Goal: Task Accomplishment & Management: Use online tool/utility

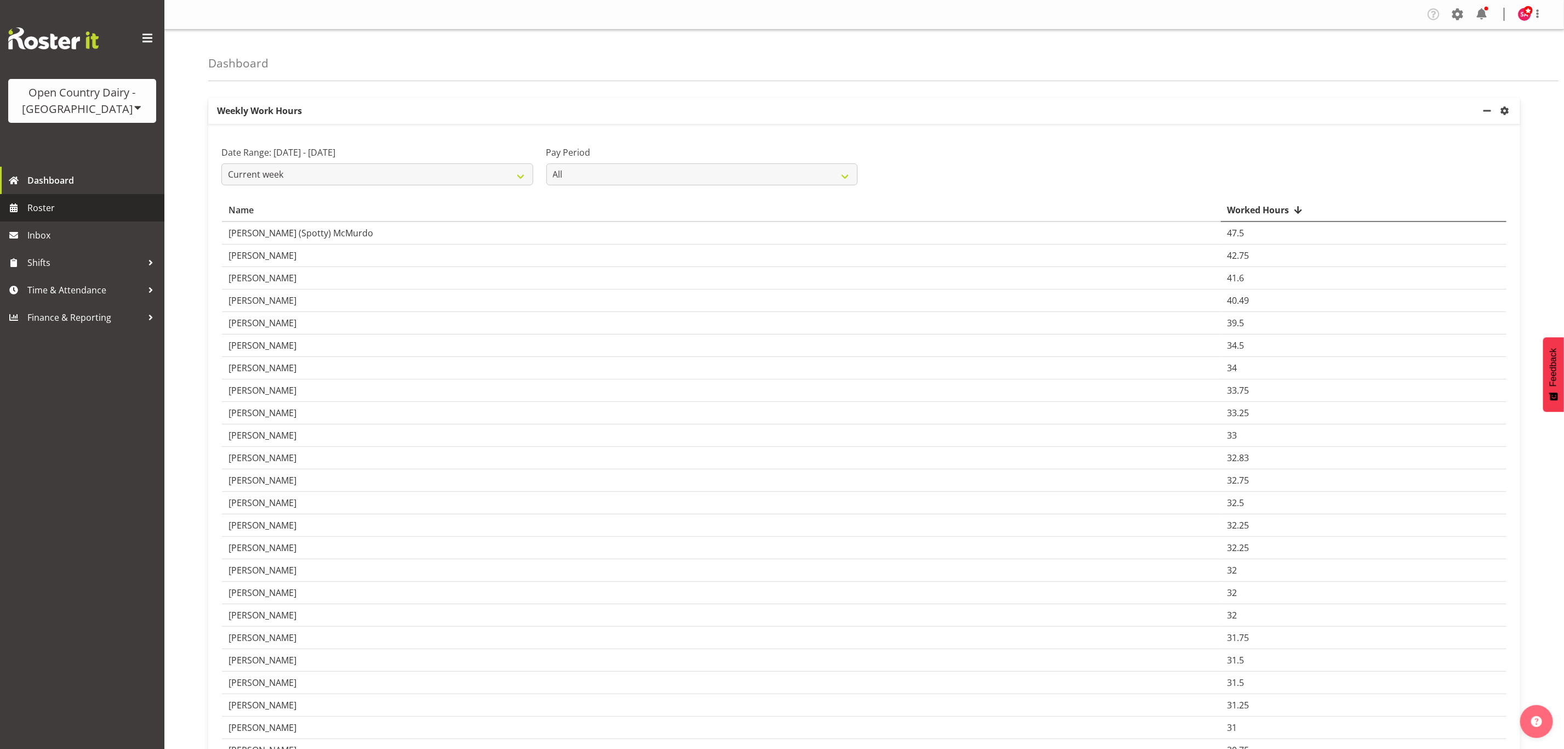
click at [68, 211] on span "Roster" at bounding box center [93, 208] width 132 height 16
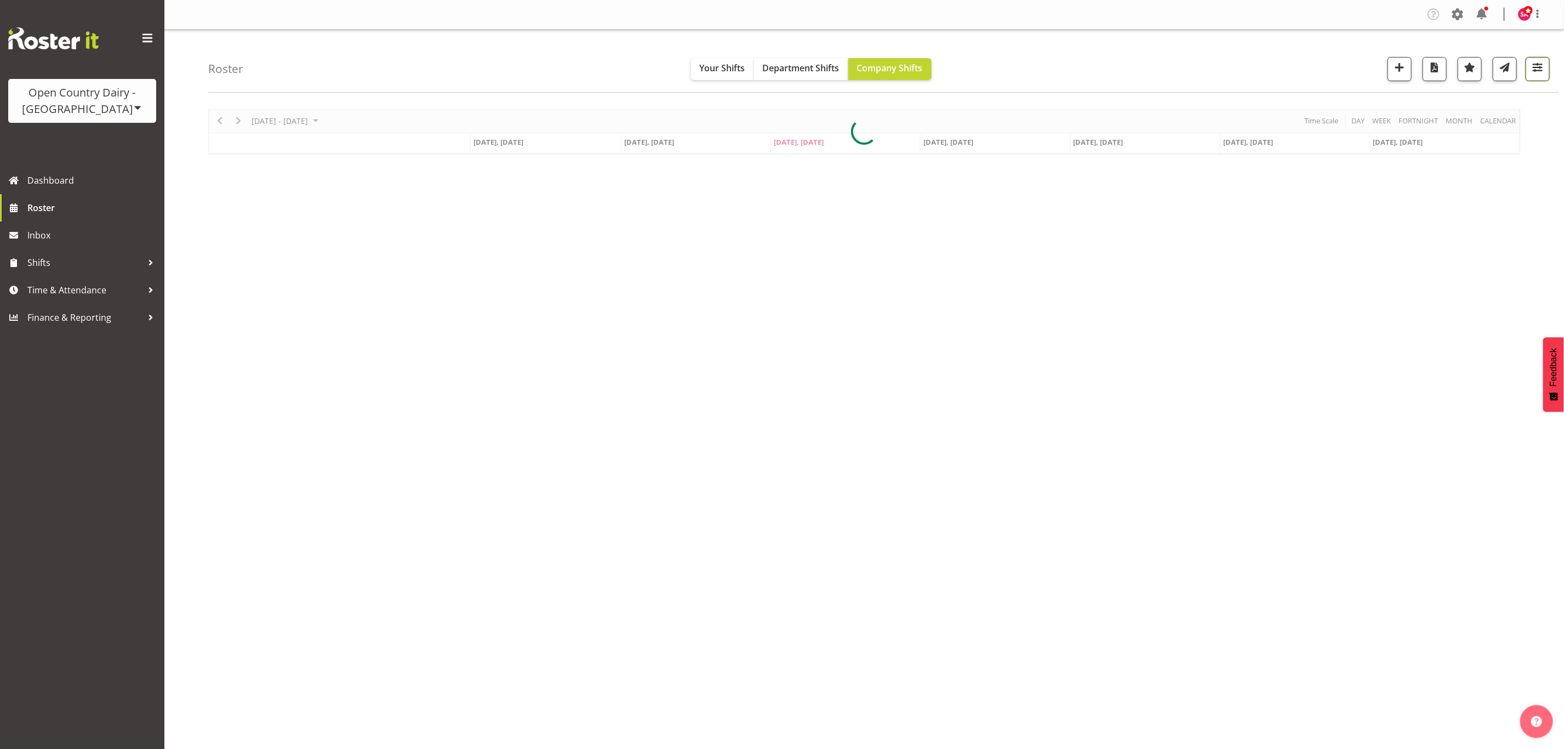
click at [1536, 71] on span "button" at bounding box center [1538, 67] width 14 height 14
click at [1472, 107] on span "All Locations" at bounding box center [1468, 102] width 60 height 13
click at [1257, 303] on div "[DATE] - [DATE] [DATE] Day Week Fortnight Month calendar Month Agenda Time Scal…" at bounding box center [886, 320] width 1356 height 438
click at [1546, 75] on button "button" at bounding box center [1538, 69] width 24 height 24
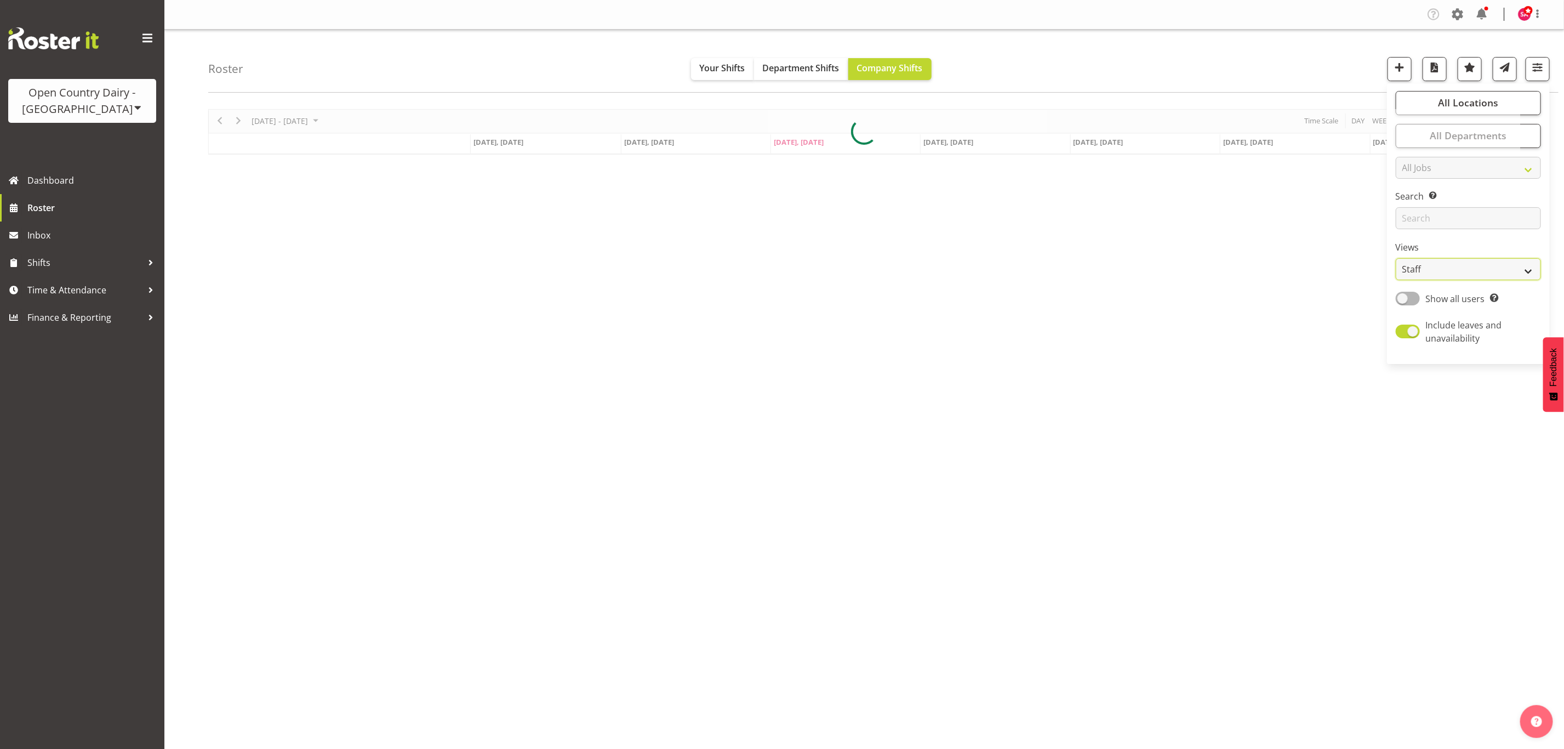
click at [1444, 271] on select "Staff Role Shift - Horizontal Shift - Vertical Staff - Location" at bounding box center [1468, 269] width 145 height 22
select select "shift"
click at [1396, 258] on select "Staff Role Shift - Horizontal Shift - Vertical Staff - Location" at bounding box center [1468, 269] width 145 height 22
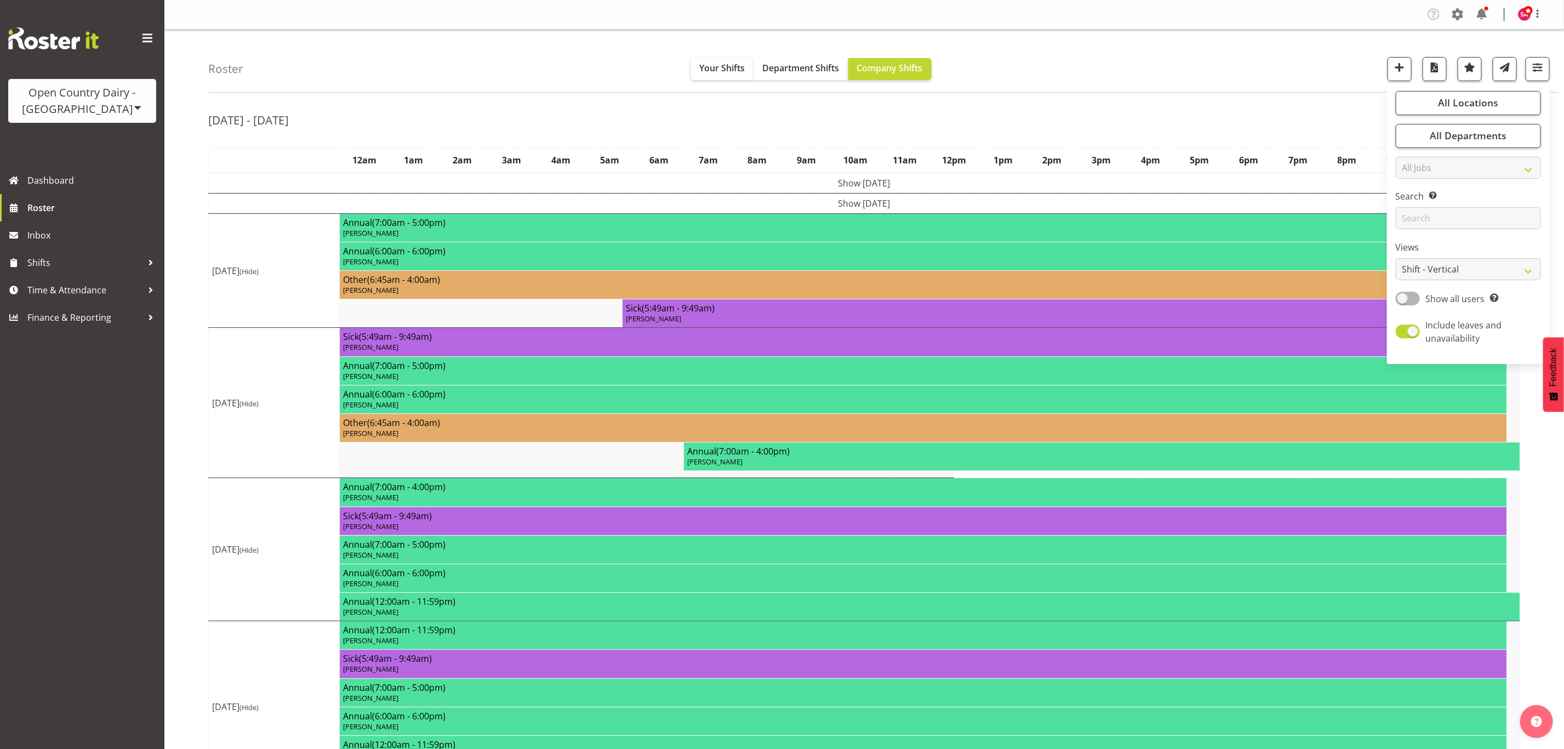
click at [1045, 106] on div "[DATE] - [DATE] [DATE] - [DATE] [DATE] Day Week Fortnight Month calendar Month …" at bounding box center [886, 551] width 1356 height 901
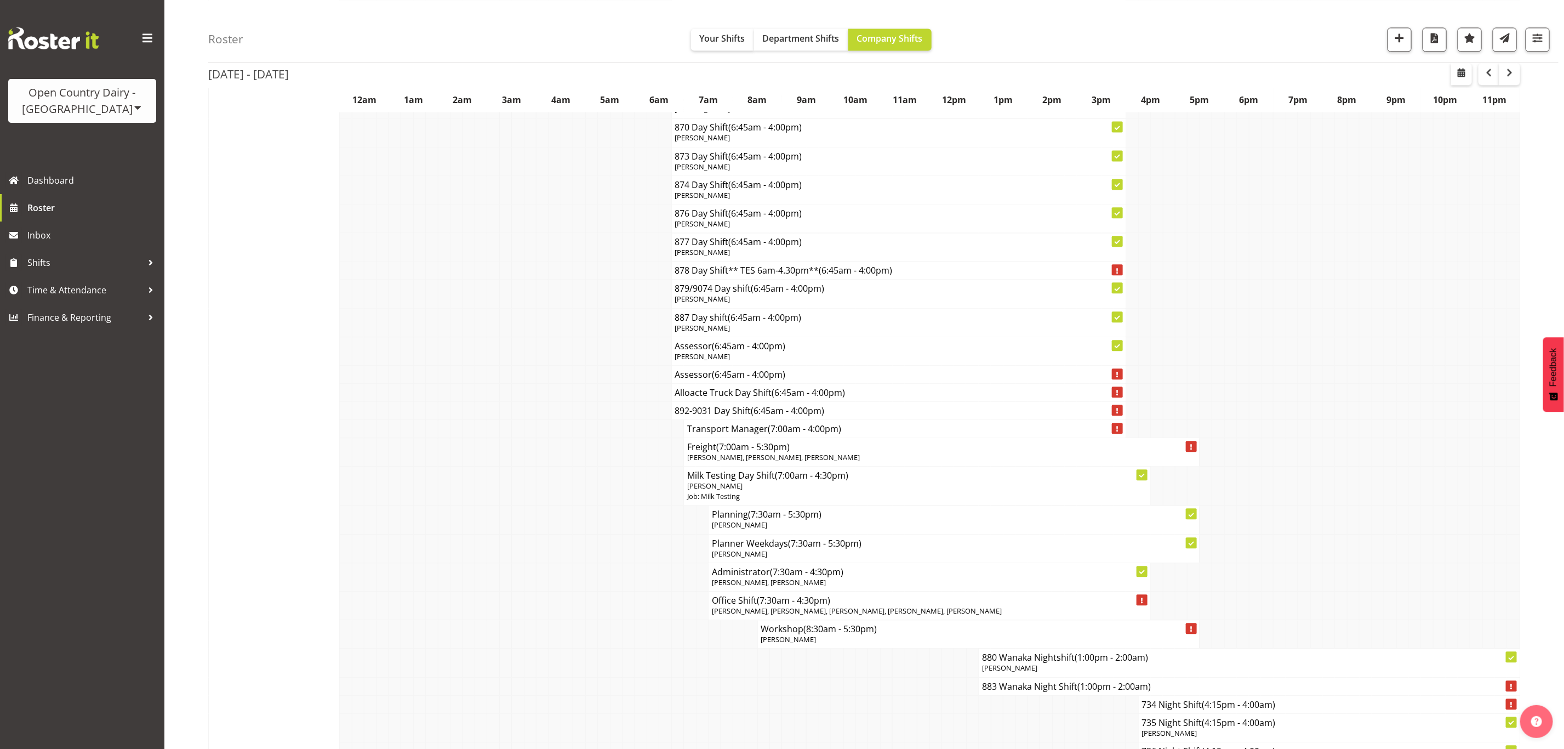
scroll to position [1727, 0]
